Goal: Check status

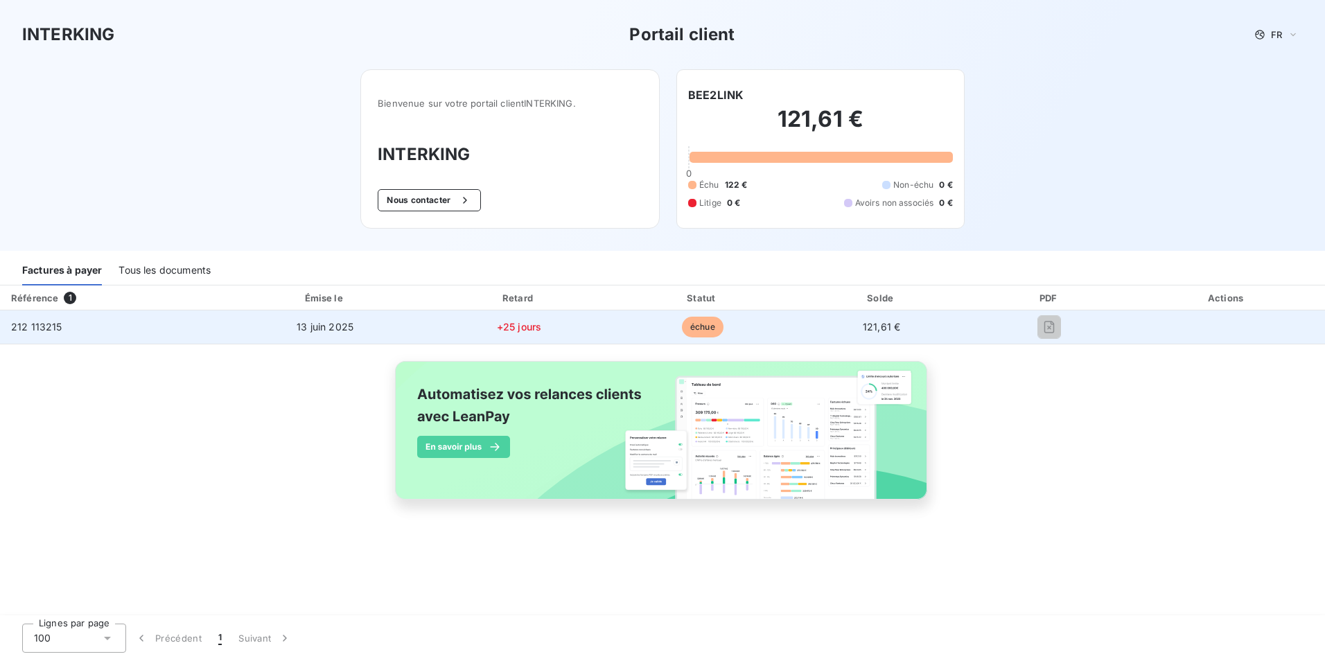
click at [699, 328] on span "échue" at bounding box center [703, 327] width 42 height 21
click at [881, 317] on td "121,61 €" at bounding box center [882, 327] width 177 height 33
drag, startPoint x: 1171, startPoint y: 322, endPoint x: 1185, endPoint y: 340, distance: 22.7
click at [1172, 324] on td at bounding box center [1227, 327] width 196 height 33
click at [1205, 326] on td at bounding box center [1227, 327] width 196 height 33
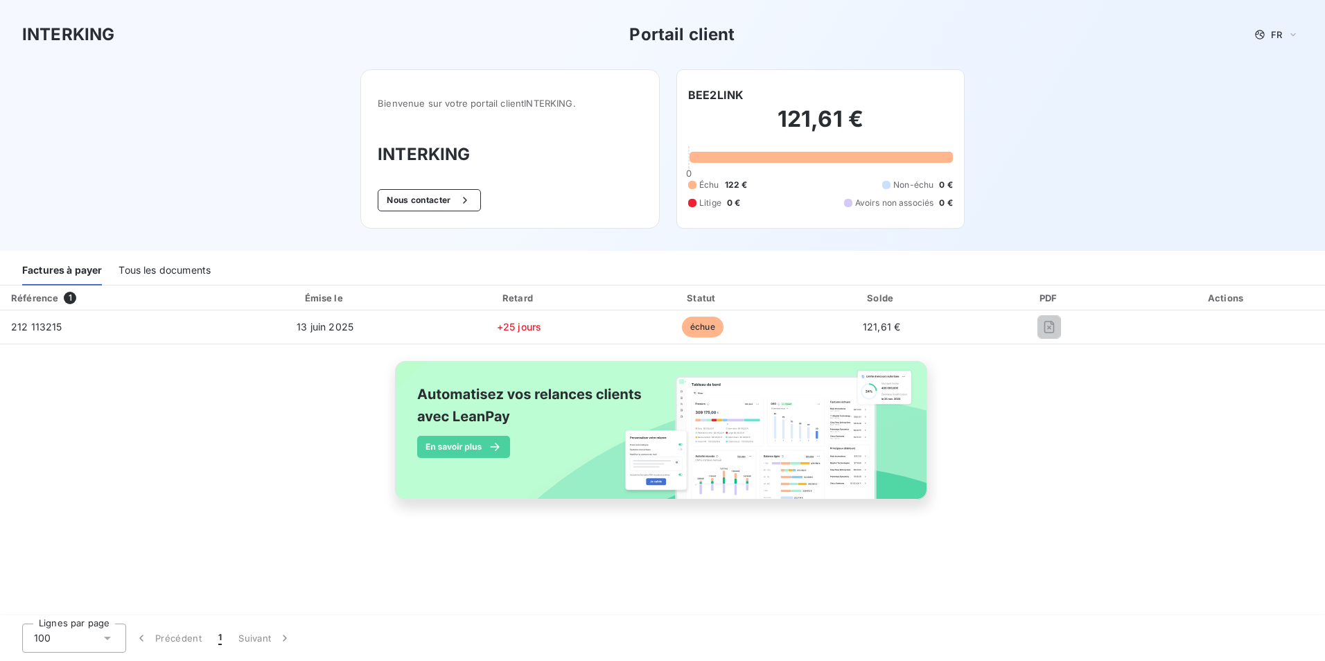
click at [802, 128] on h2 "121,61 €" at bounding box center [820, 126] width 265 height 42
click at [797, 128] on h2 "121,61 €" at bounding box center [820, 126] width 265 height 42
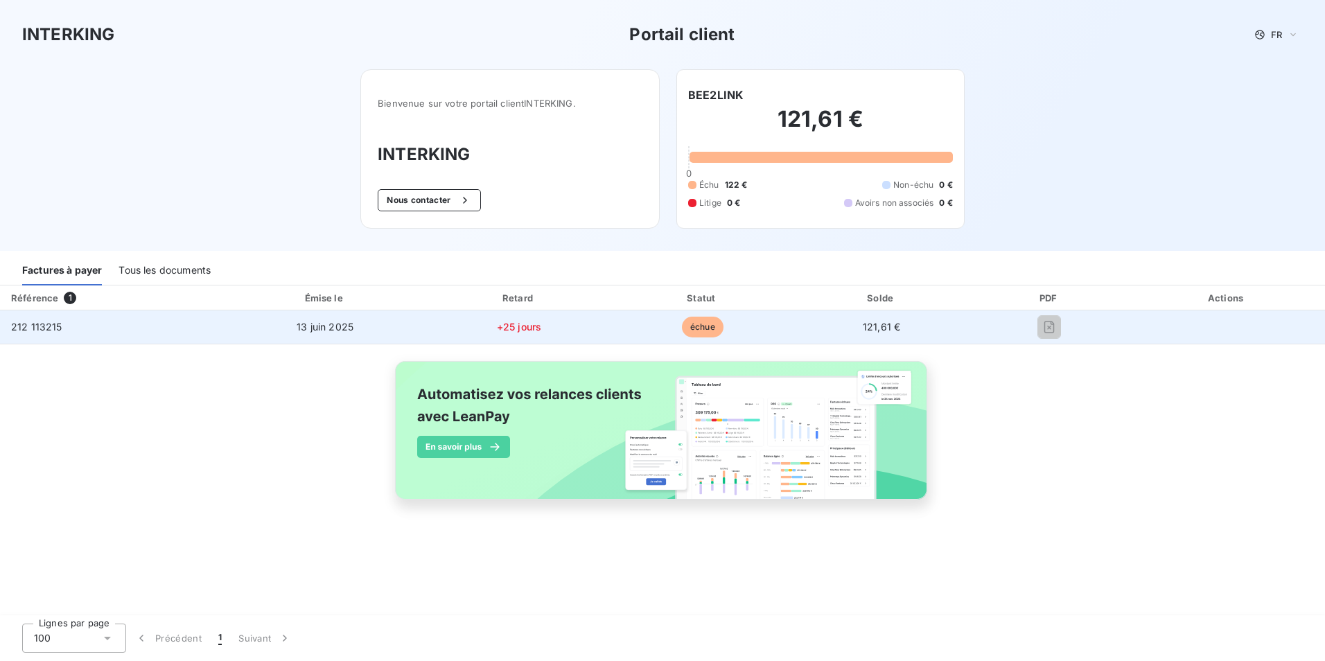
click at [859, 331] on td "121,61 €" at bounding box center [882, 327] width 177 height 33
click at [682, 329] on span "échue" at bounding box center [703, 327] width 42 height 21
